Goal: Browse casually: Explore the website without a specific task or goal

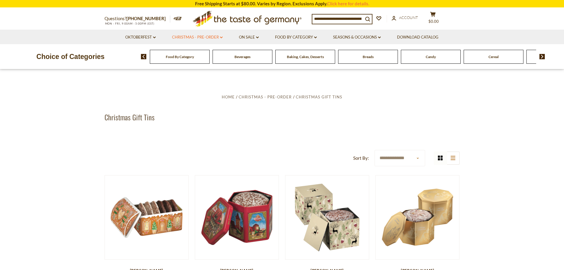
click at [219, 36] on link "Christmas - PRE-ORDER dropdown_arrow" at bounding box center [197, 37] width 51 height 7
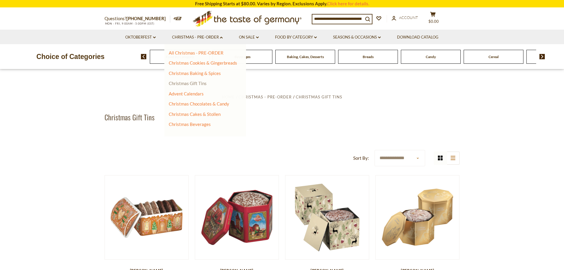
click at [196, 82] on link "Christmas Gift Tins" at bounding box center [188, 82] width 38 height 5
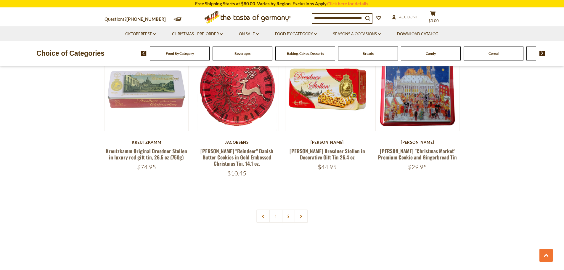
scroll to position [1332, 0]
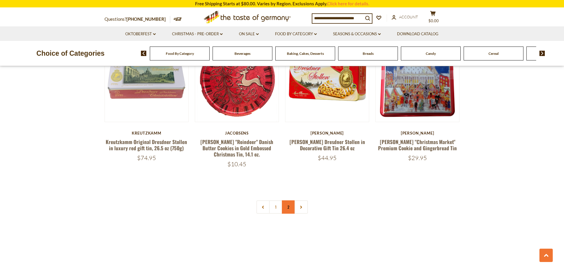
click at [288, 200] on link "2" at bounding box center [288, 206] width 13 height 13
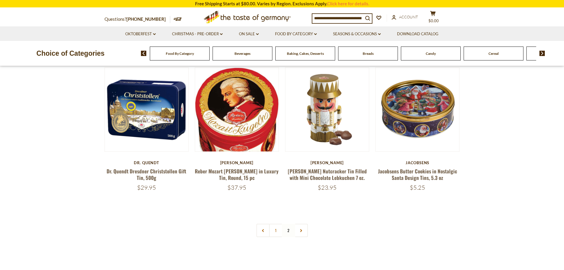
scroll to position [137, 0]
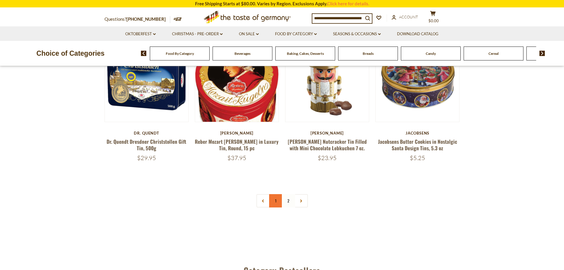
click at [271, 199] on link "1" at bounding box center [275, 200] width 13 height 13
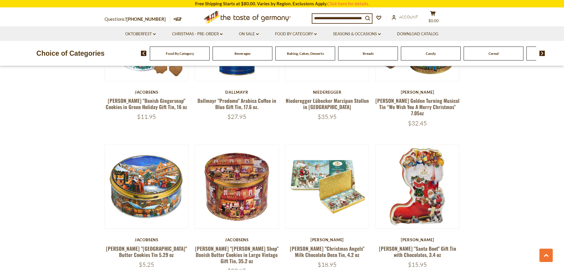
scroll to position [699, 0]
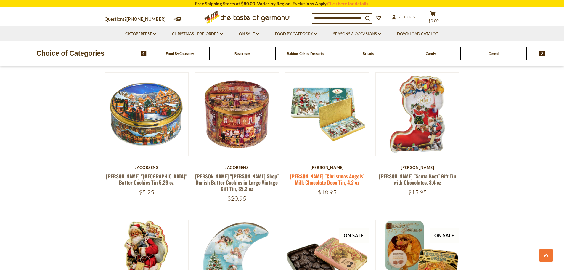
click at [325, 172] on link "Heidel "Christmas Angels" Milk Chocolate Deco Tin, 4.2 oz" at bounding box center [327, 179] width 75 height 14
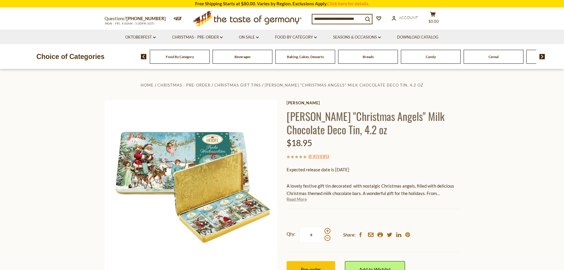
click at [300, 200] on link "Read More" at bounding box center [296, 199] width 20 height 6
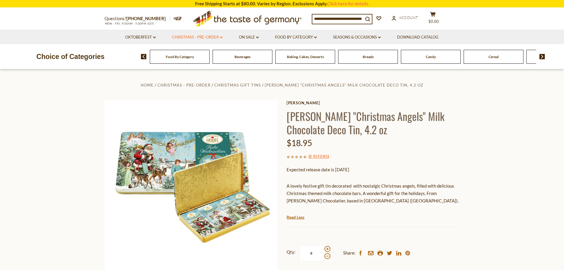
click at [221, 38] on icon at bounding box center [221, 37] width 3 height 2
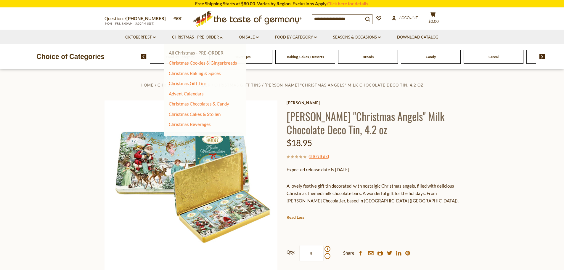
click at [213, 53] on link "All Christmas - PRE-ORDER" at bounding box center [196, 52] width 55 height 5
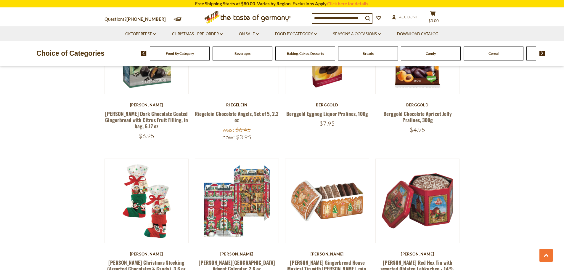
scroll to position [296, 0]
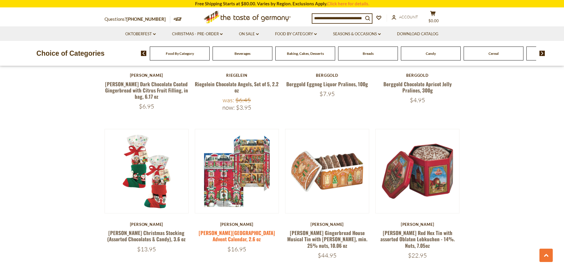
click at [252, 233] on link "[PERSON_NAME][GEOGRAPHIC_DATA] Advent Calendar, 2.6 oz" at bounding box center [237, 236] width 76 height 14
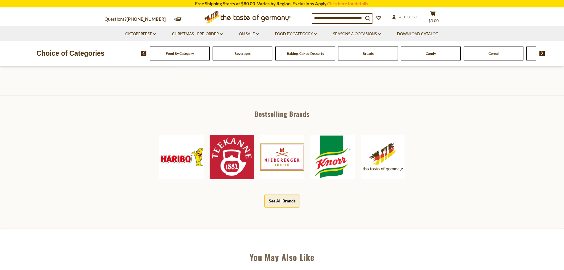
scroll to position [237, 0]
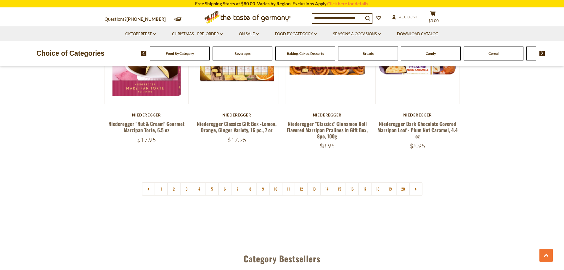
scroll to position [1420, 0]
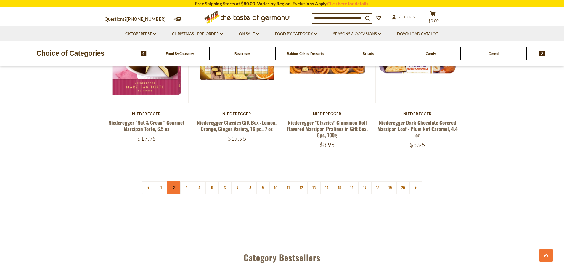
click at [173, 183] on link "2" at bounding box center [173, 187] width 13 height 13
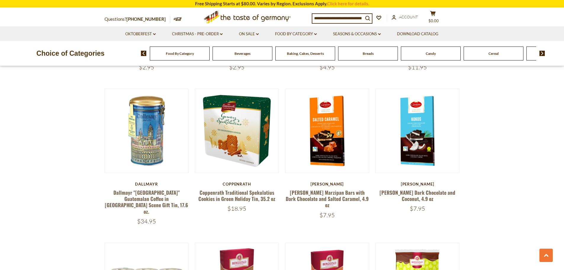
scroll to position [811, 0]
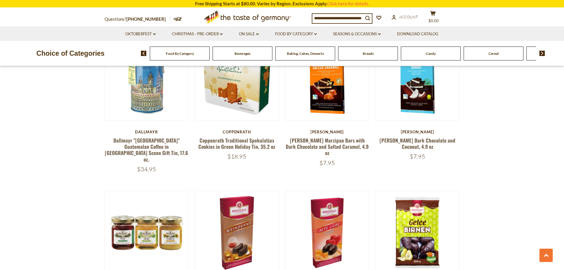
click at [209, 57] on div "Beverages" at bounding box center [180, 53] width 60 height 14
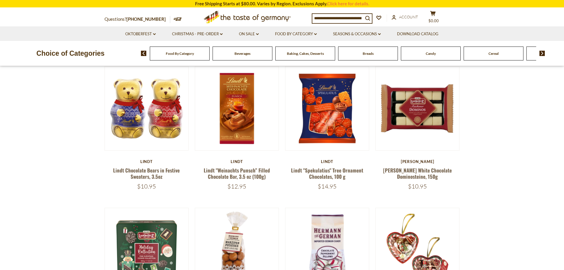
scroll to position [154, 0]
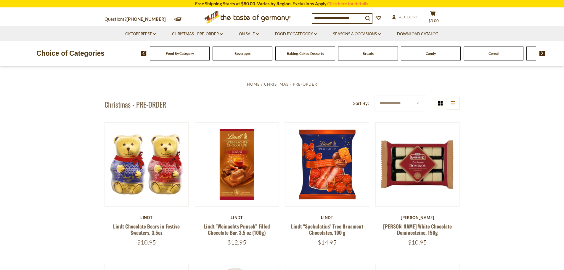
click at [209, 56] on div "Beverages" at bounding box center [180, 53] width 60 height 14
click at [304, 54] on span "Baking, Cakes, Desserts" at bounding box center [305, 53] width 37 height 4
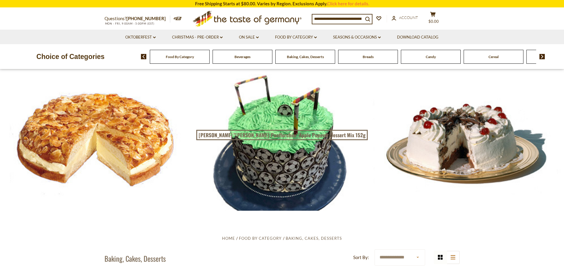
click at [430, 57] on span "Candy" at bounding box center [430, 56] width 10 height 4
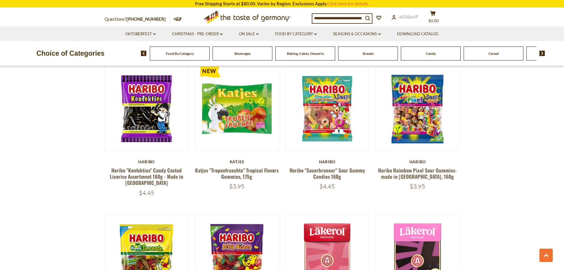
scroll to position [1361, 0]
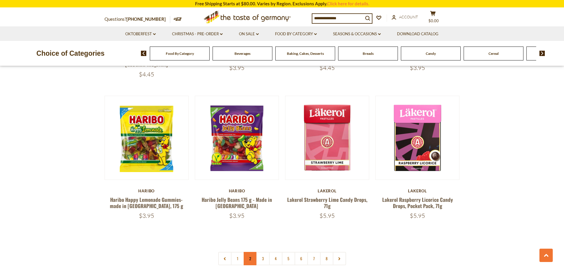
click at [249, 252] on link "2" at bounding box center [250, 258] width 13 height 13
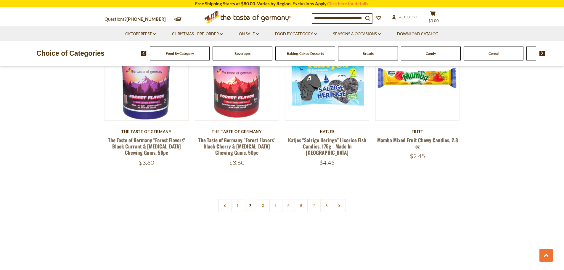
scroll to position [1432, 0]
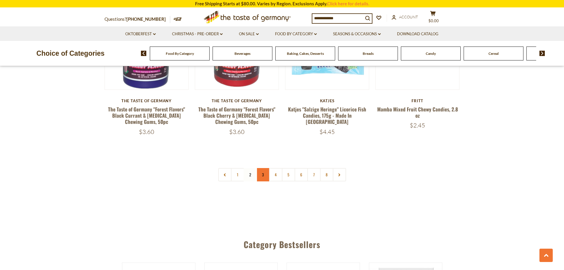
click at [260, 168] on link "3" at bounding box center [262, 174] width 13 height 13
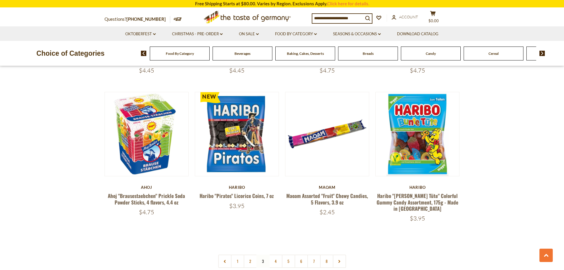
scroll to position [1344, 0]
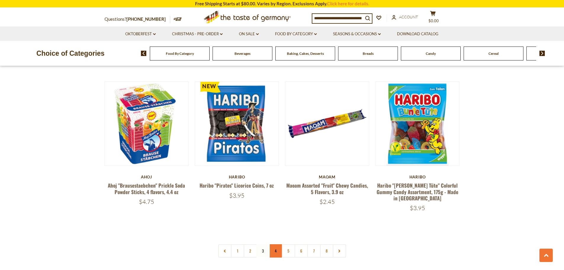
click at [275, 244] on link "4" at bounding box center [275, 250] width 13 height 13
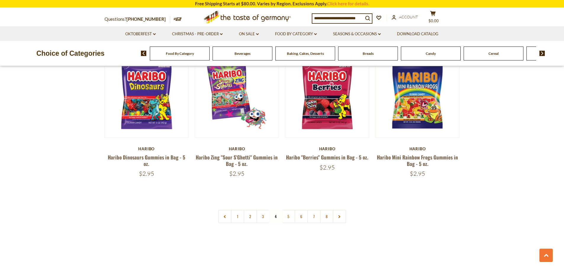
scroll to position [1403, 0]
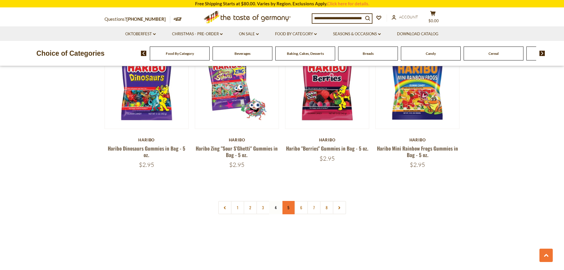
click at [288, 201] on link "5" at bounding box center [288, 207] width 13 height 13
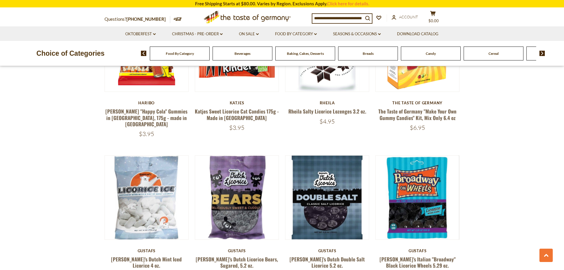
scroll to position [426, 0]
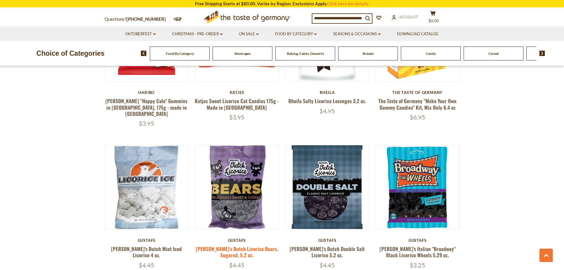
click at [235, 245] on link "Gustaf's Dutch Licorice Bears, Sugared, 5.2 oz." at bounding box center [237, 252] width 82 height 14
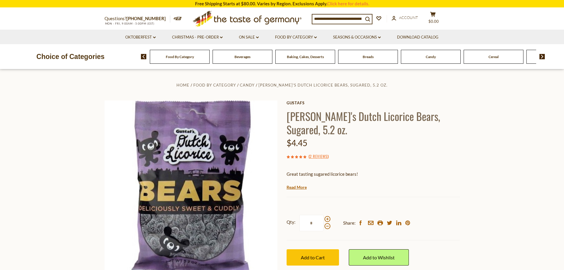
click at [302, 185] on link "Read More" at bounding box center [296, 187] width 20 height 6
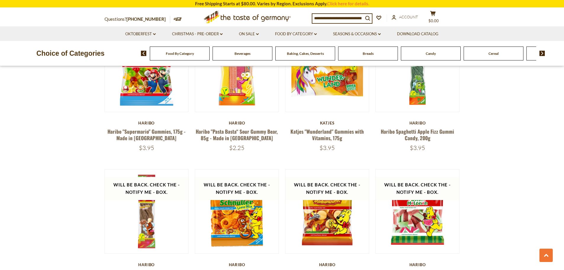
scroll to position [1344, 0]
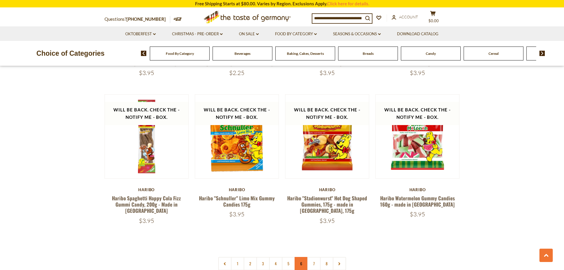
click at [303, 257] on link "6" at bounding box center [300, 263] width 13 height 13
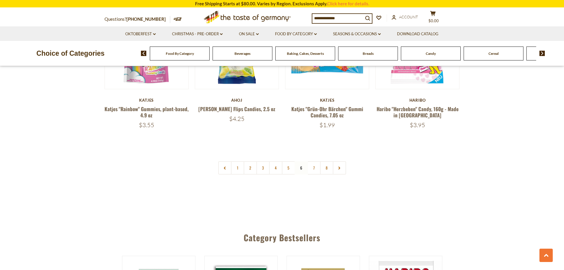
scroll to position [1432, 0]
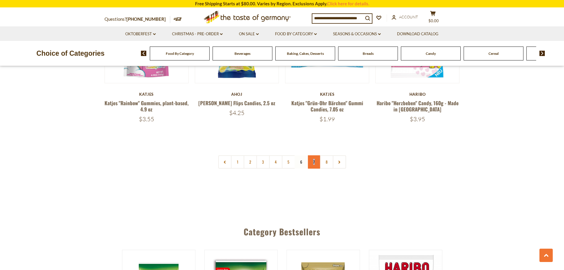
click at [314, 155] on link "7" at bounding box center [313, 161] width 13 height 13
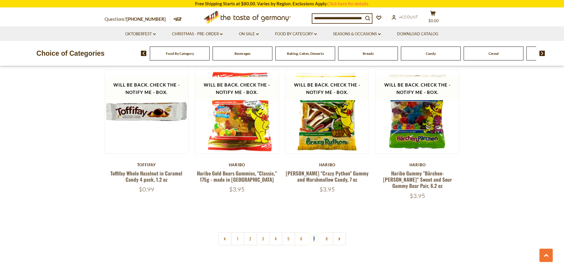
scroll to position [1373, 0]
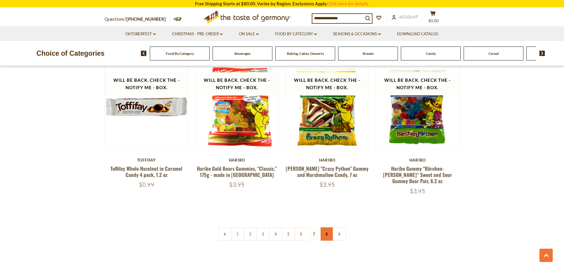
click at [325, 227] on link "8" at bounding box center [326, 233] width 13 height 13
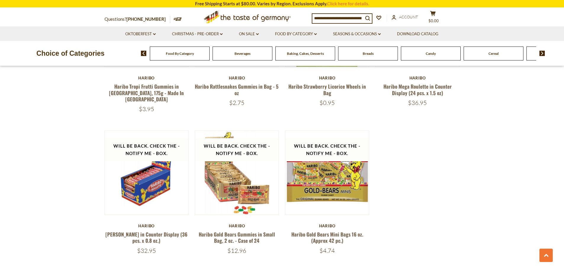
scroll to position [1314, 0]
click at [543, 54] on img at bounding box center [542, 53] width 6 height 5
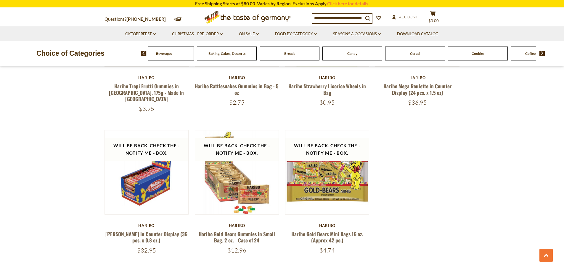
click at [131, 57] on div "Cookies" at bounding box center [101, 53] width 60 height 14
click at [479, 53] on span "Cookies" at bounding box center [477, 53] width 13 height 4
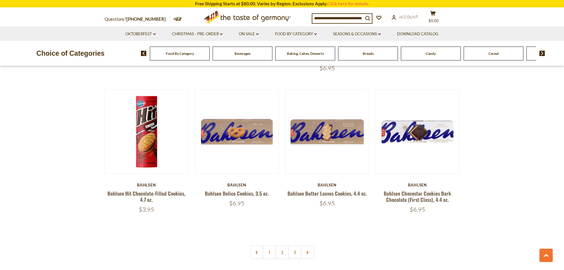
scroll to position [1332, 0]
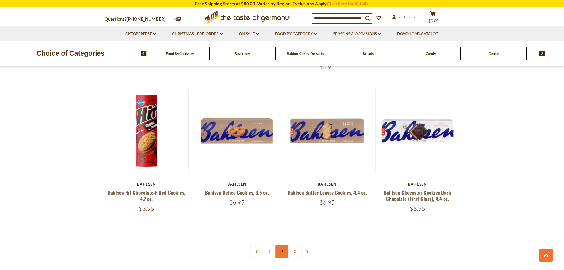
click at [282, 252] on link "2" at bounding box center [281, 250] width 13 height 13
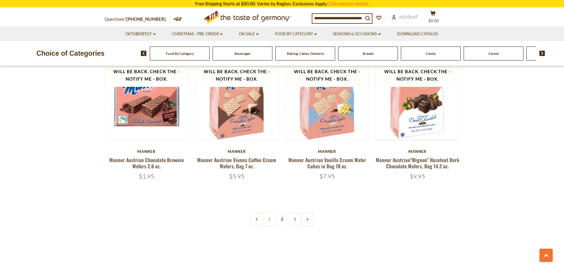
scroll to position [1373, 0]
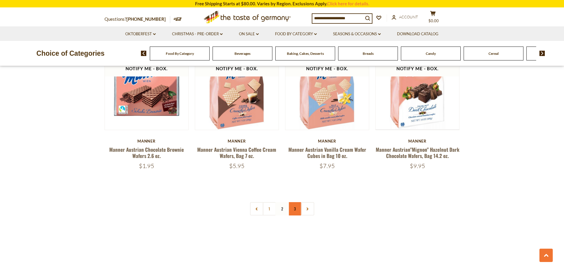
click at [292, 203] on link "3" at bounding box center [294, 208] width 13 height 13
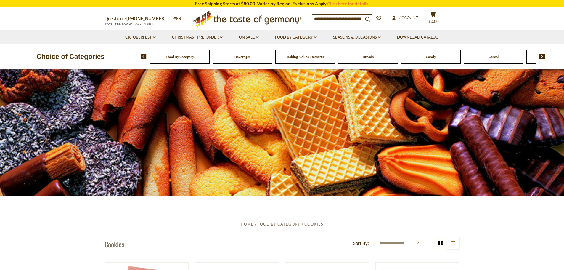
scroll to position [12, 0]
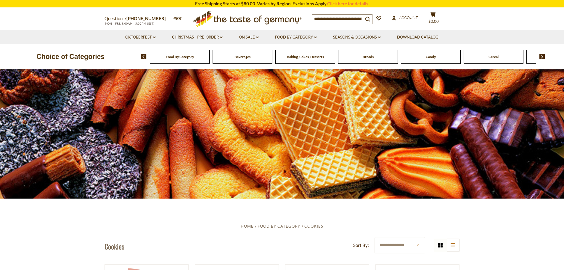
click at [542, 56] on img at bounding box center [542, 56] width 6 height 5
click at [131, 59] on div "Cereal" at bounding box center [101, 57] width 60 height 14
click at [416, 56] on span "Cereal" at bounding box center [415, 56] width 10 height 4
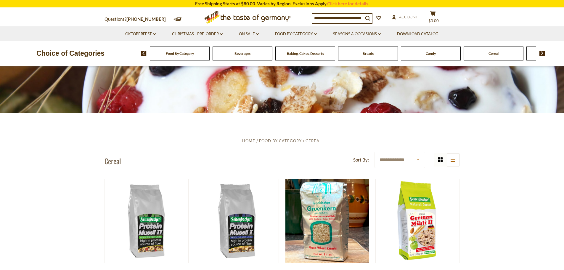
scroll to position [30, 0]
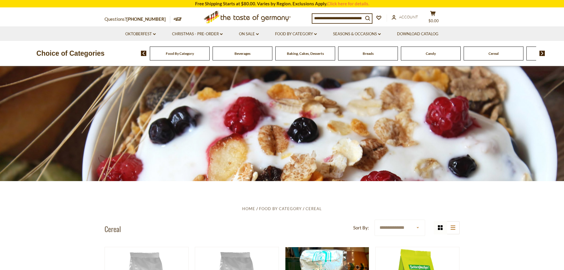
click at [320, 53] on span "Baking, Cakes, Desserts" at bounding box center [305, 53] width 37 height 4
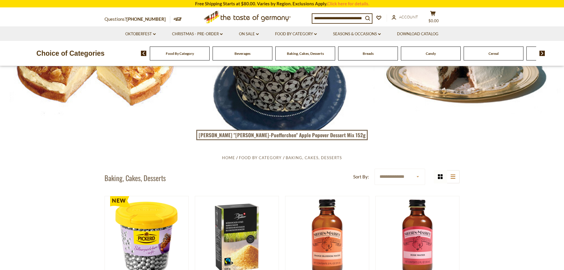
scroll to position [89, 0]
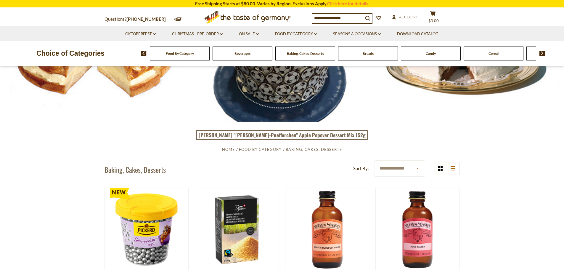
click at [418, 168] on select "**********" at bounding box center [399, 168] width 51 height 16
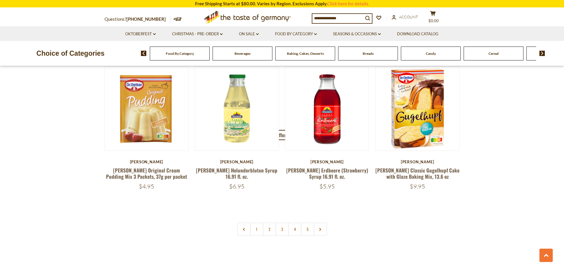
scroll to position [1361, 0]
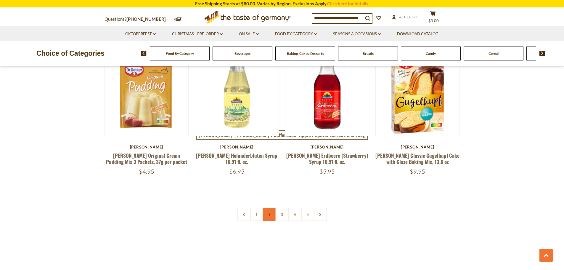
click at [268, 217] on link "2" at bounding box center [268, 213] width 13 height 13
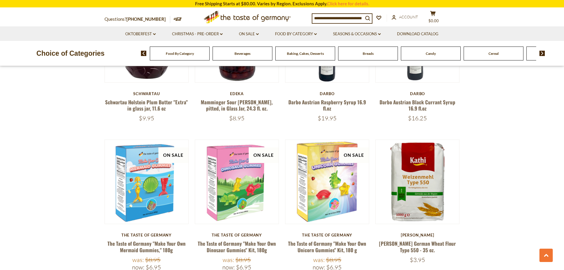
scroll to position [1314, 0]
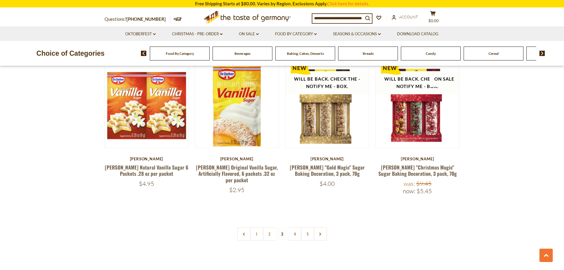
scroll to position [1373, 0]
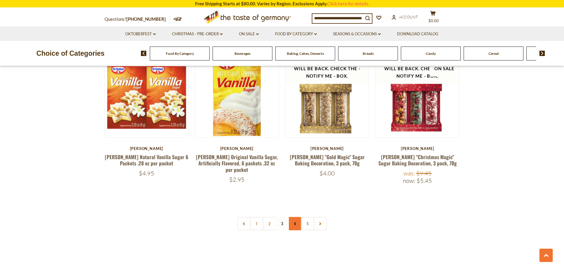
click at [296, 217] on link "4" at bounding box center [294, 223] width 13 height 13
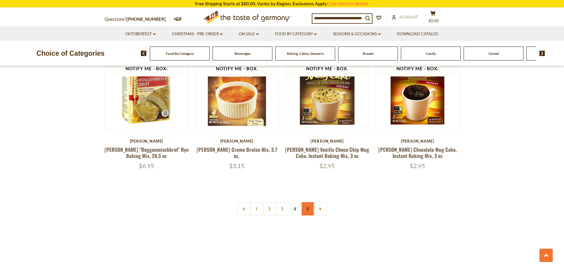
click at [306, 202] on link "5" at bounding box center [307, 208] width 13 height 13
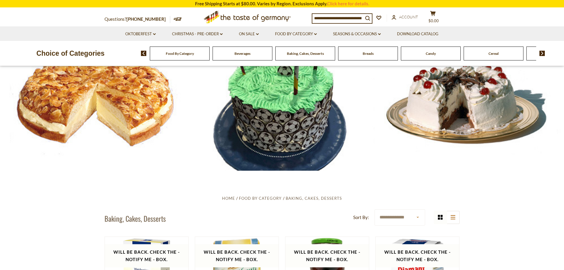
scroll to position [0, 0]
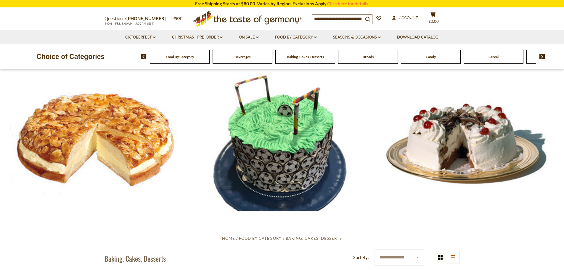
click at [543, 56] on img at bounding box center [542, 56] width 6 height 5
click at [543, 57] on img at bounding box center [542, 56] width 6 height 5
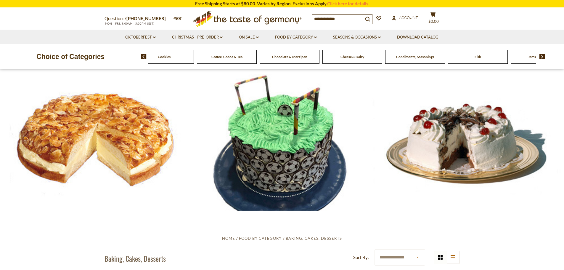
click at [222, 56] on span "Coffee, Cocoa & Tea" at bounding box center [226, 56] width 31 height 4
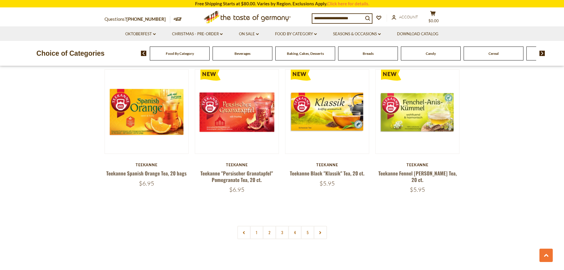
scroll to position [1361, 0]
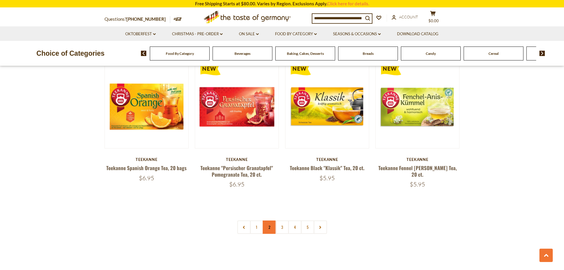
click at [271, 221] on link "2" at bounding box center [268, 226] width 13 height 13
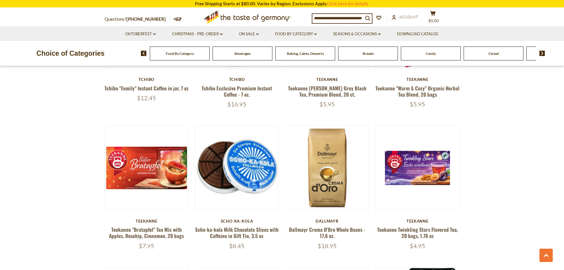
scroll to position [515, 0]
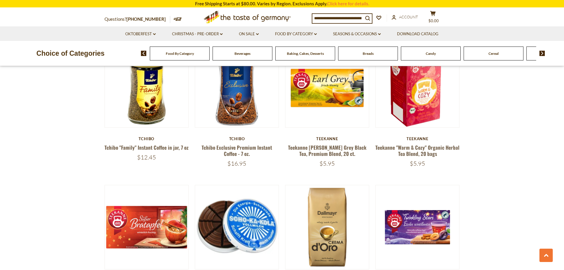
click at [541, 53] on img at bounding box center [542, 53] width 6 height 5
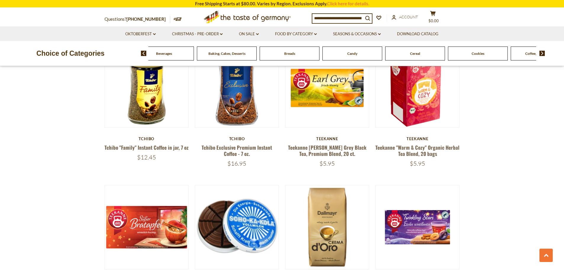
click at [541, 53] on img at bounding box center [542, 53] width 6 height 5
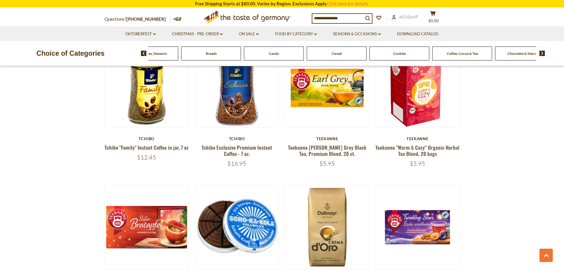
click at [541, 53] on img at bounding box center [542, 53] width 6 height 5
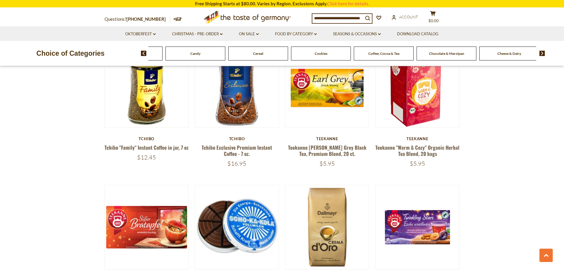
click at [541, 53] on img at bounding box center [542, 53] width 6 height 5
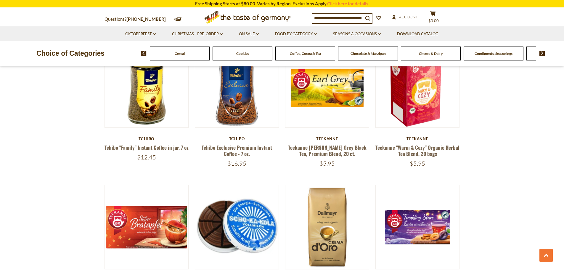
click at [541, 53] on img at bounding box center [542, 53] width 6 height 5
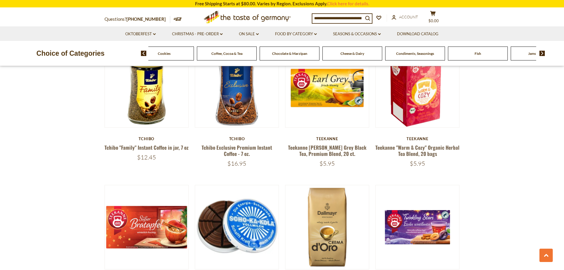
click at [362, 54] on span "Cheese & Dairy" at bounding box center [352, 53] width 24 height 4
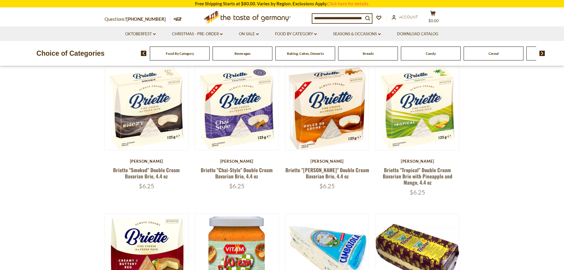
scroll to position [207, 0]
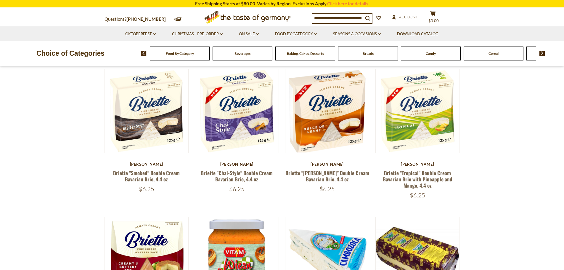
click at [544, 53] on img at bounding box center [542, 53] width 6 height 5
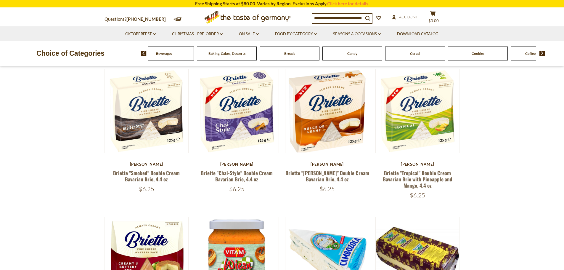
click at [544, 53] on img at bounding box center [542, 53] width 6 height 5
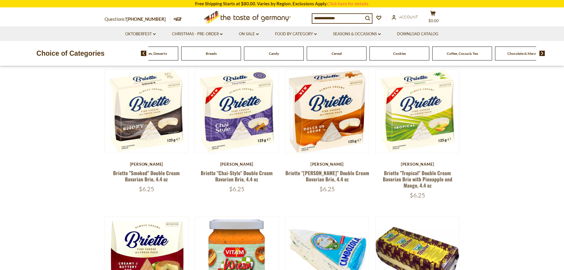
click at [544, 53] on img at bounding box center [542, 53] width 6 height 5
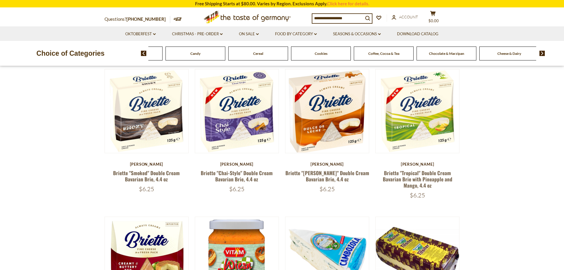
click at [544, 53] on img at bounding box center [542, 53] width 6 height 5
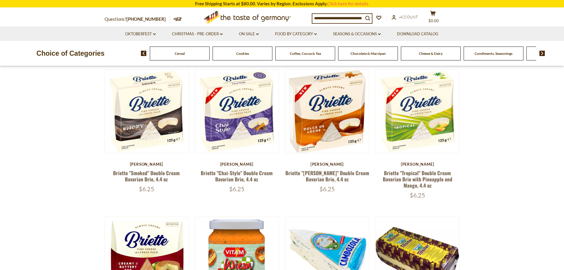
click at [544, 53] on img at bounding box center [542, 53] width 6 height 5
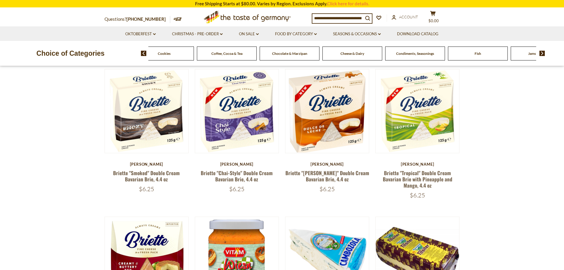
click at [544, 53] on img at bounding box center [542, 53] width 6 height 5
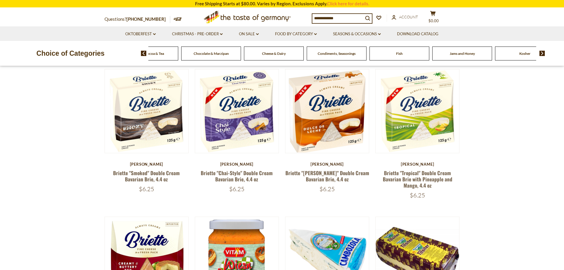
click at [452, 53] on span "Jams and Honey" at bounding box center [461, 53] width 25 height 4
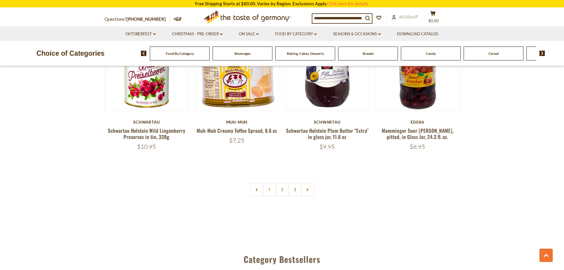
scroll to position [1450, 0]
